Goal: Transaction & Acquisition: Purchase product/service

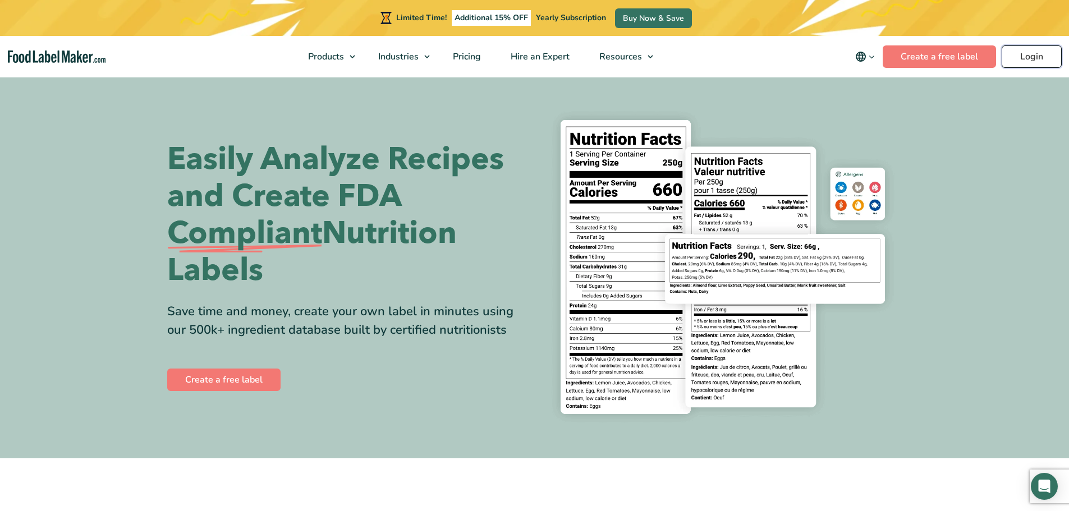
click at [1032, 60] on link "Login" at bounding box center [1032, 56] width 60 height 22
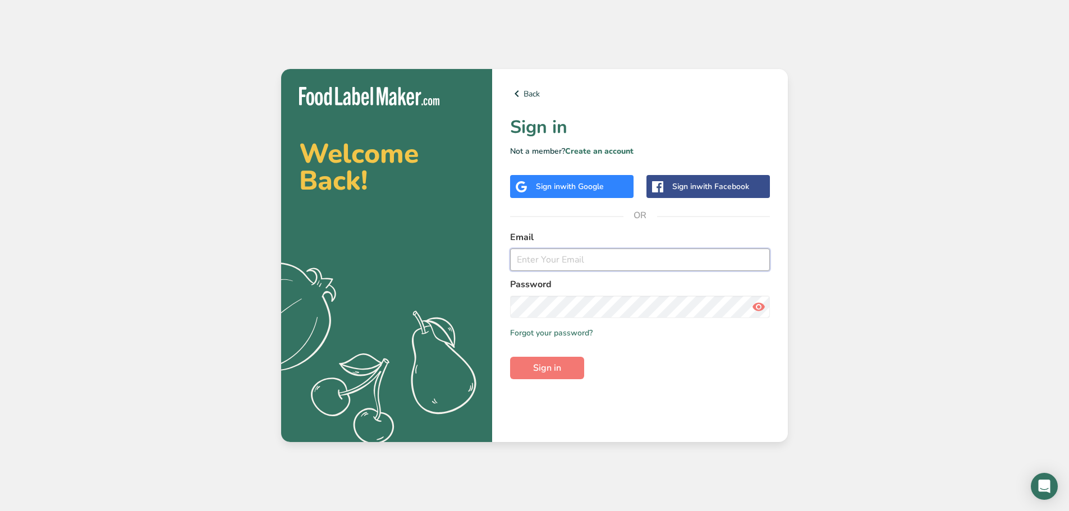
click at [537, 258] on input "email" at bounding box center [640, 260] width 260 height 22
type input "[PERSON_NAME][EMAIL_ADDRESS][DOMAIN_NAME]"
click at [758, 306] on icon at bounding box center [758, 307] width 13 height 20
click at [561, 374] on span "Sign in" at bounding box center [547, 368] width 28 height 13
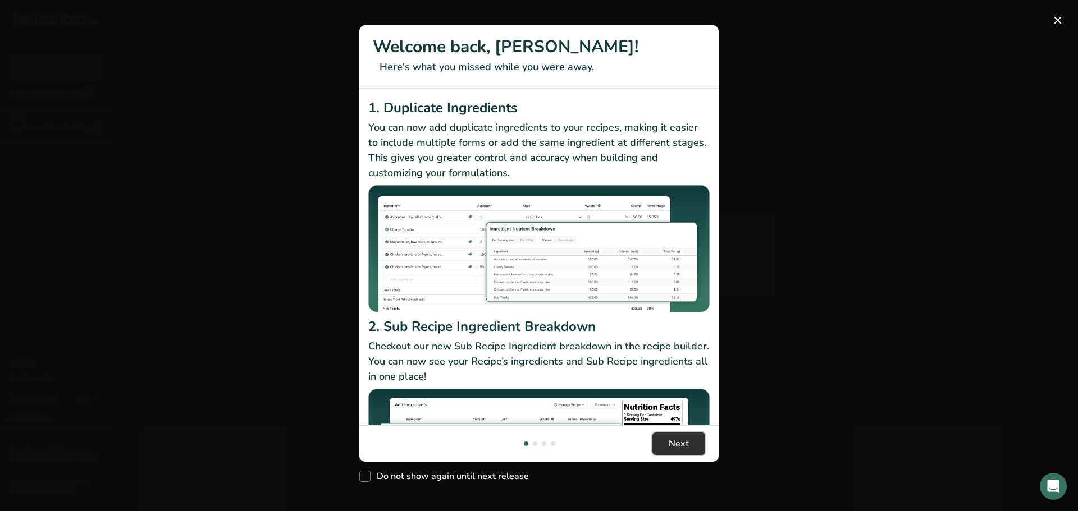
click at [677, 452] on button "Next" at bounding box center [678, 444] width 53 height 22
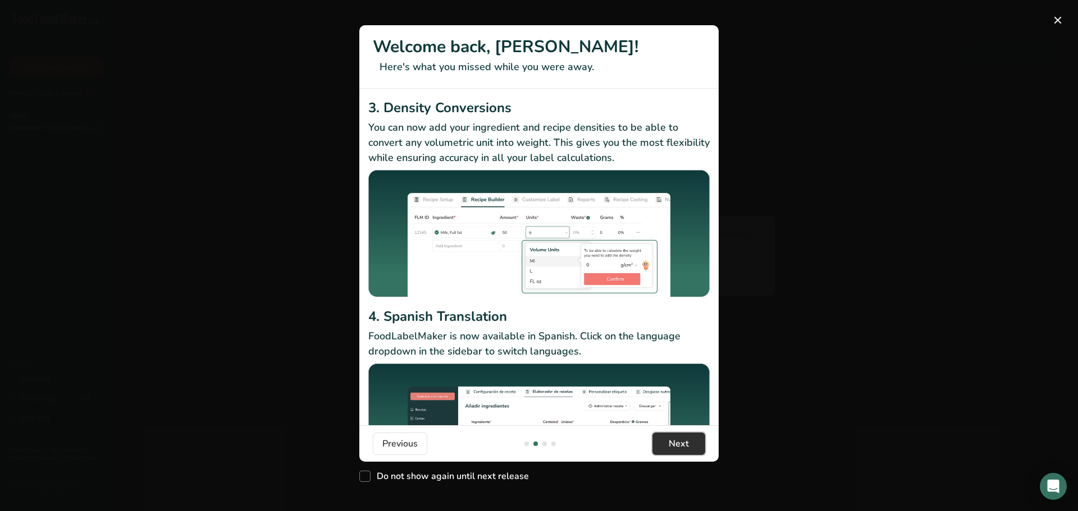
click at [677, 451] on button "Next" at bounding box center [678, 444] width 53 height 22
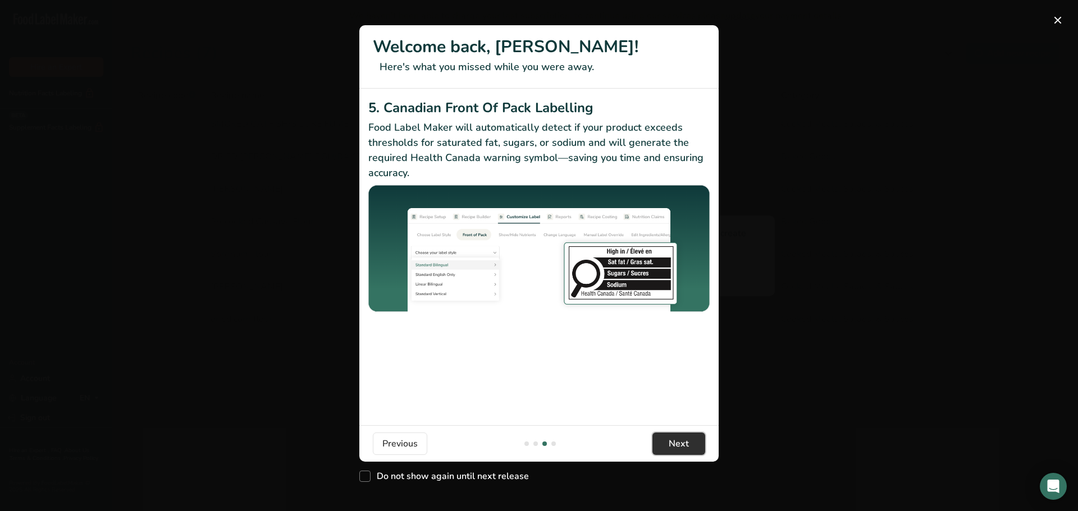
click at [678, 446] on span "Next" at bounding box center [679, 443] width 20 height 13
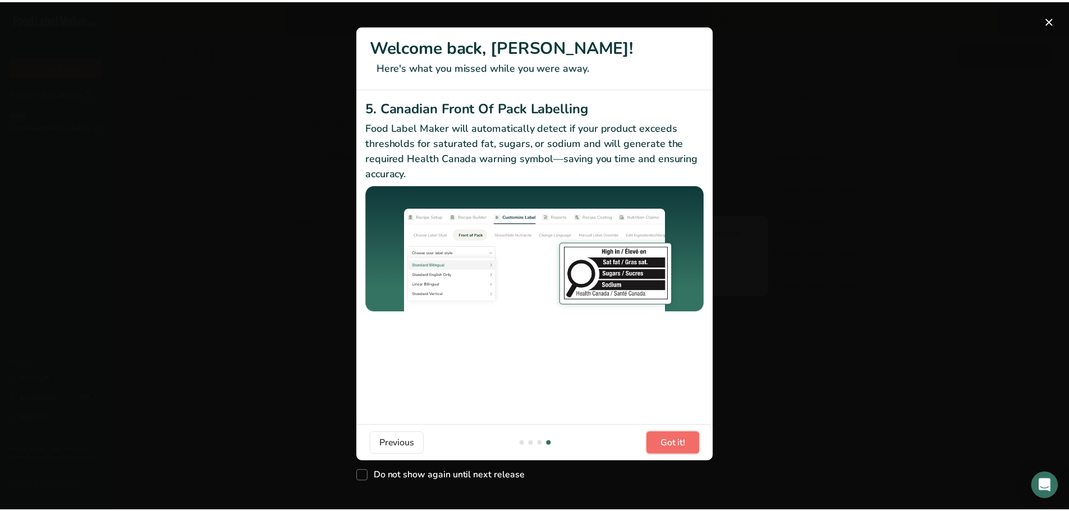
scroll to position [0, 1078]
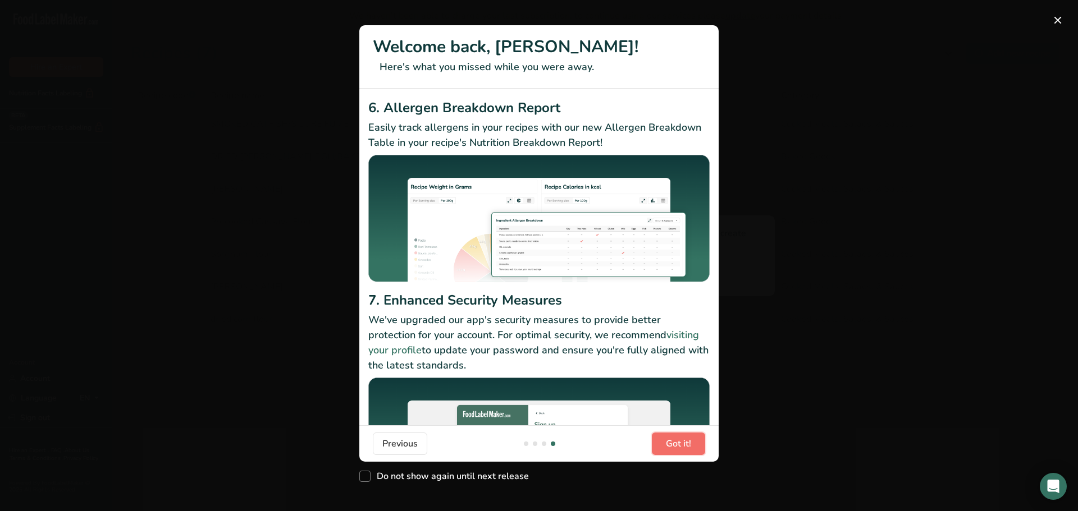
click at [678, 446] on span "Got it!" at bounding box center [678, 443] width 25 height 13
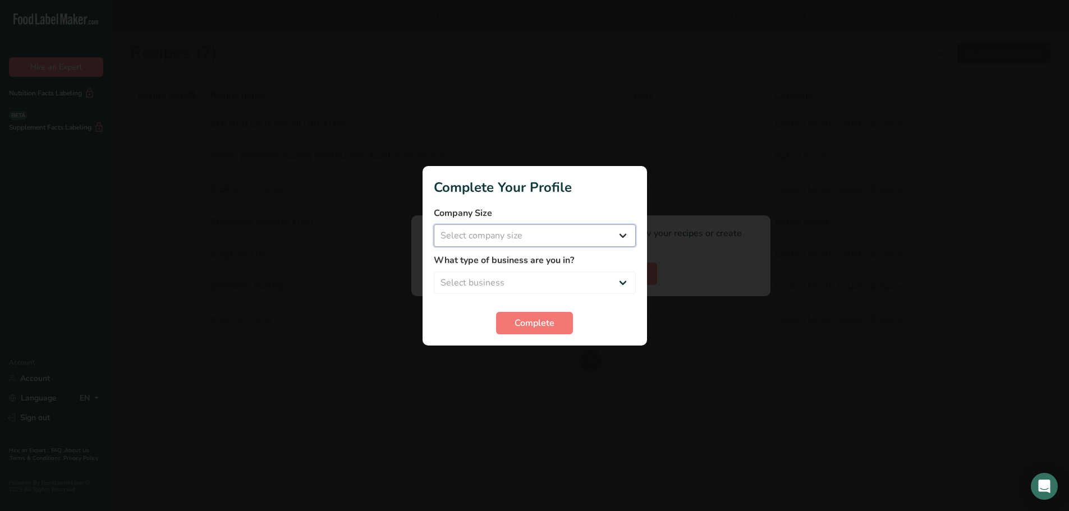
click at [616, 234] on select "Select company size Fewer than 10 Employees 10 to 50 Employees 51 to 500 Employ…" at bounding box center [535, 236] width 202 height 22
select select "1"
click at [434, 225] on select "Select company size Fewer than 10 Employees 10 to 50 Employees 51 to 500 Employ…" at bounding box center [535, 236] width 202 height 22
click at [619, 283] on select "Select business Packaged Food Manufacturer Restaurant & Cafe Bakery Meal Plans …" at bounding box center [535, 283] width 202 height 22
click at [434, 272] on select "Select business Packaged Food Manufacturer Restaurant & Cafe Bakery Meal Plans …" at bounding box center [535, 283] width 202 height 22
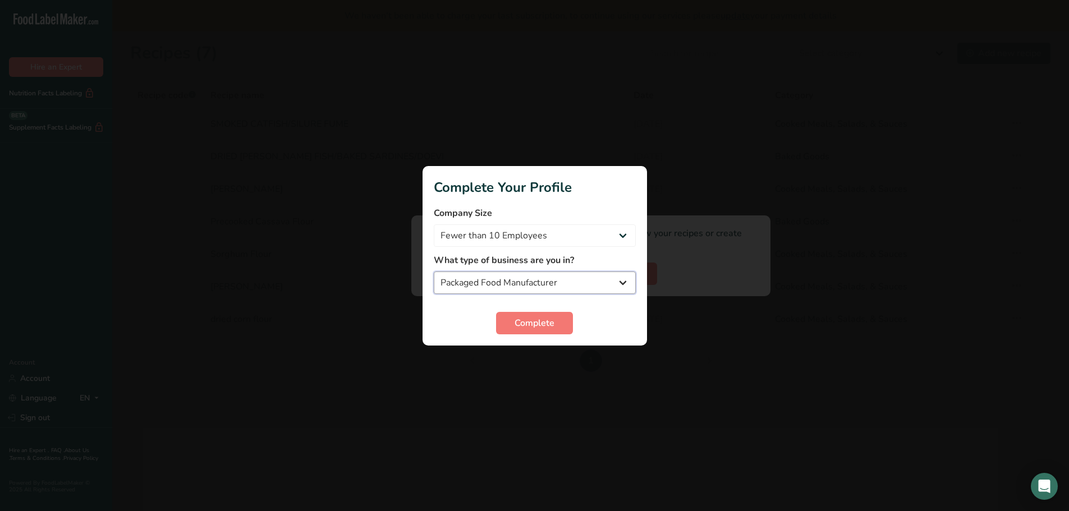
click at [625, 281] on select "Packaged Food Manufacturer Restaurant & Cafe Bakery Meal Plans & Catering Compa…" at bounding box center [535, 283] width 202 height 22
select select "8"
click at [434, 272] on select "Packaged Food Manufacturer Restaurant & Cafe Bakery Meal Plans & Catering Compa…" at bounding box center [535, 283] width 202 height 22
click at [624, 285] on select "Packaged Food Manufacturer Restaurant & Cafe Bakery Meal Plans & Catering Compa…" at bounding box center [535, 283] width 202 height 22
click at [434, 272] on select "Packaged Food Manufacturer Restaurant & Cafe Bakery Meal Plans & Catering Compa…" at bounding box center [535, 283] width 202 height 22
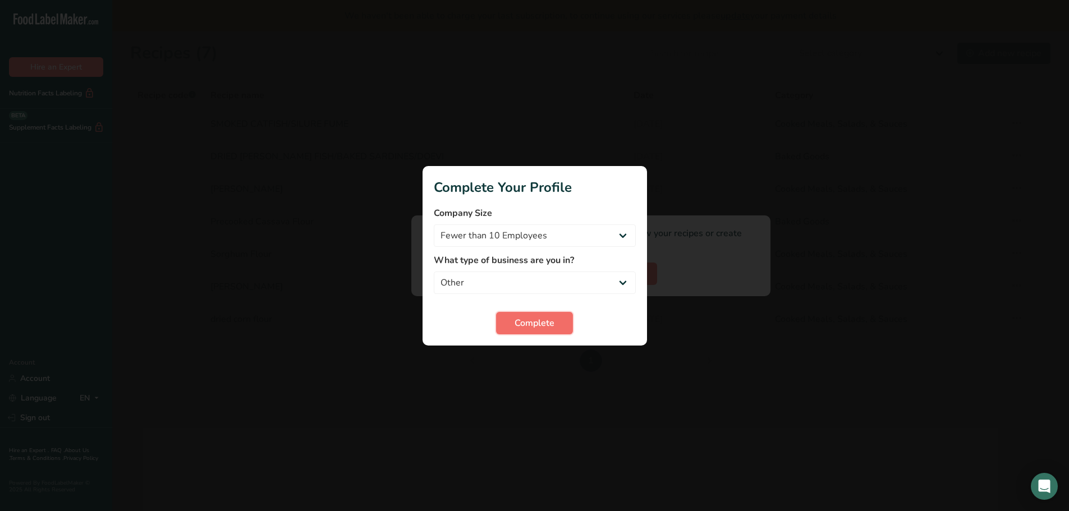
click at [535, 317] on span "Complete" at bounding box center [535, 323] width 40 height 13
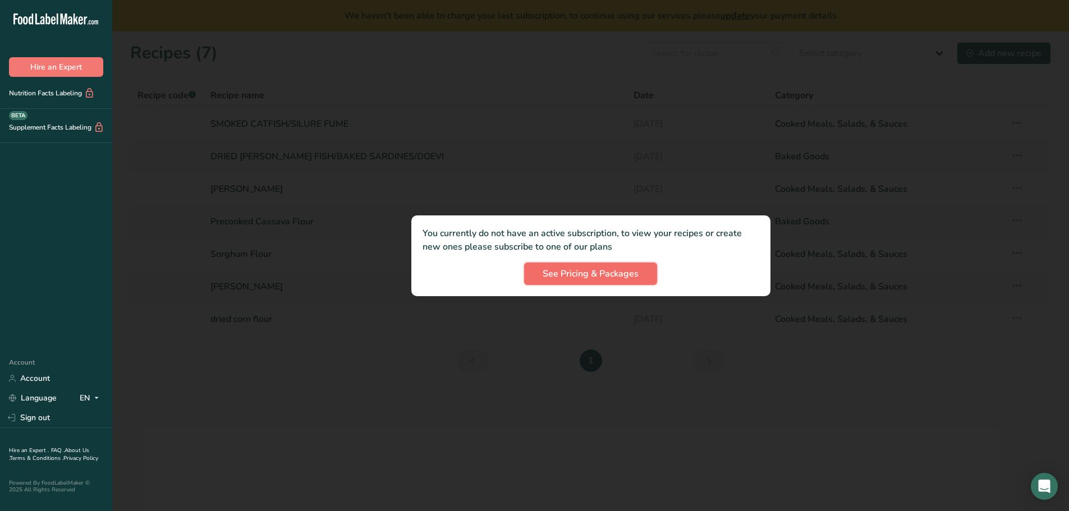
click at [586, 277] on span "See Pricing & Packages" at bounding box center [591, 273] width 96 height 13
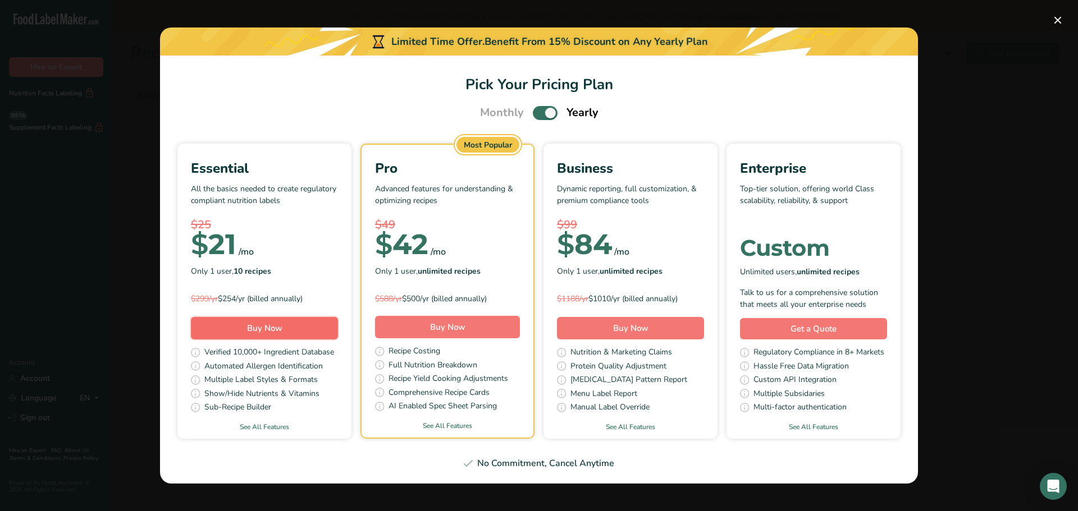
click at [248, 332] on span "Buy Now" at bounding box center [264, 328] width 35 height 11
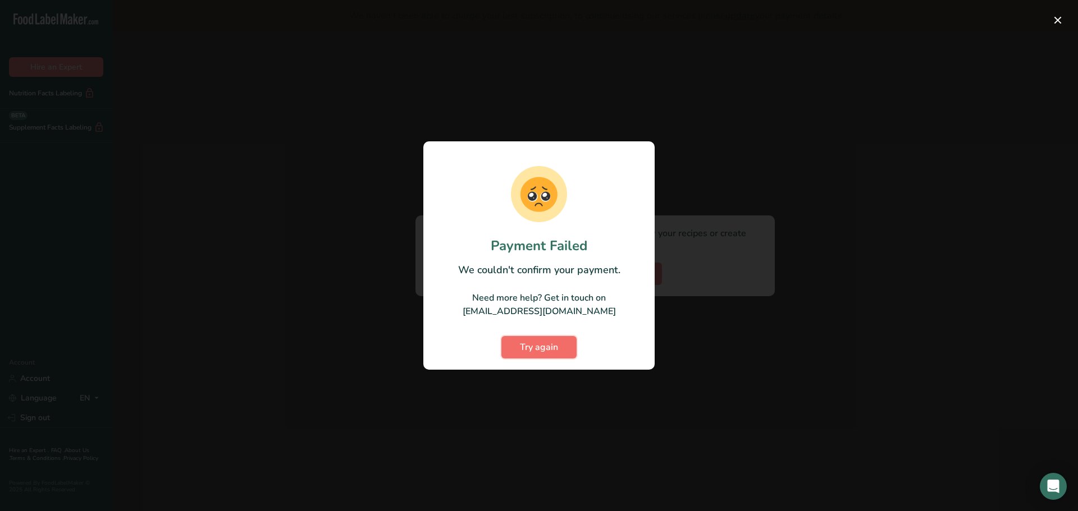
click at [559, 347] on button "Try again" at bounding box center [538, 347] width 75 height 22
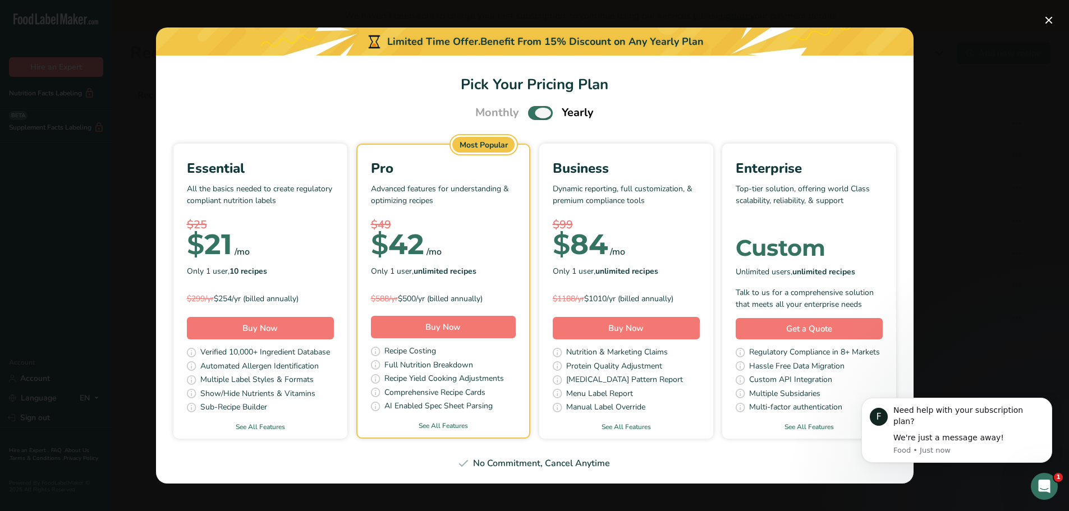
click at [534, 113] on span "Pick Your Pricing Plan Modal" at bounding box center [540, 113] width 25 height 14
click at [534, 113] on input "Pick Your Pricing Plan Modal" at bounding box center [531, 112] width 7 height 7
checkbox input "false"
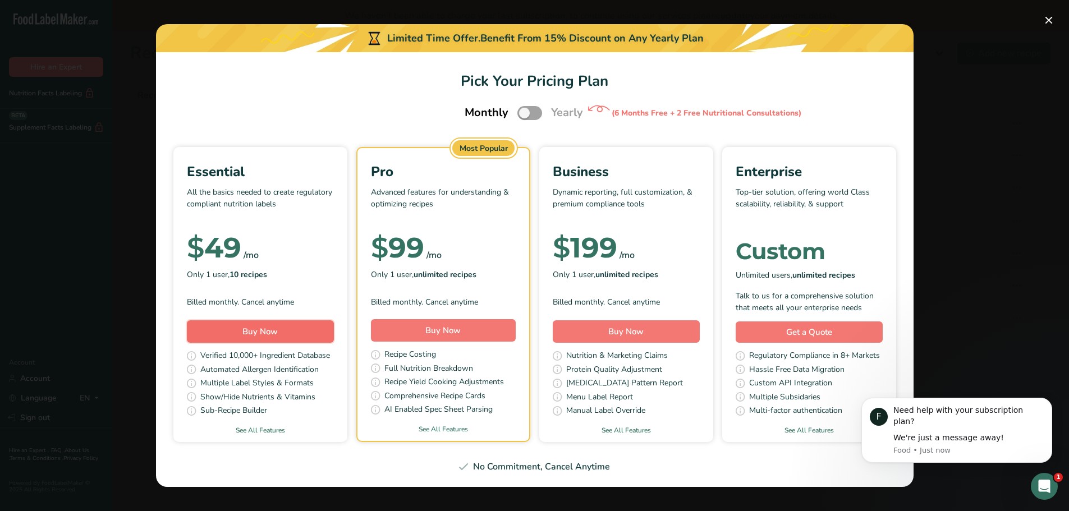
click at [237, 331] on button "Buy Now" at bounding box center [260, 332] width 147 height 22
